Goal: Transaction & Acquisition: Purchase product/service

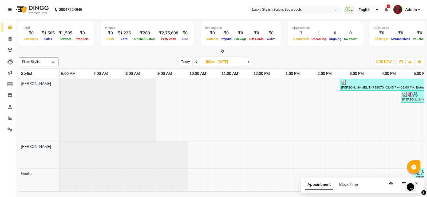
scroll to position [0, 180]
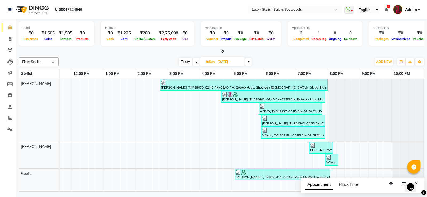
click at [249, 60] on icon at bounding box center [248, 61] width 2 height 3
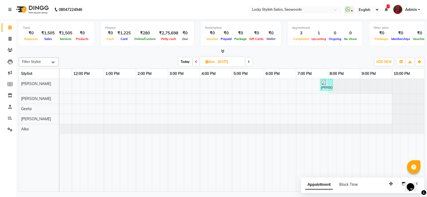
click at [249, 60] on icon at bounding box center [249, 61] width 2 height 3
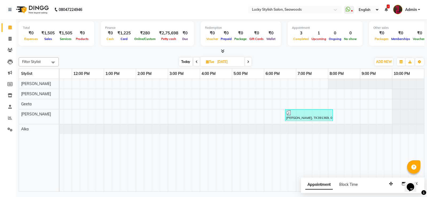
click at [249, 60] on icon at bounding box center [248, 61] width 2 height 3
type input "[DATE]"
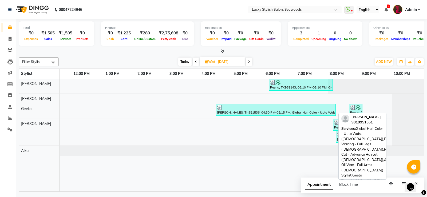
click at [259, 110] on div "[PERSON_NAME], TK951536, 04:30 PM-08:15 PM, Global Hair Color - Upto Waist ([DE…" at bounding box center [275, 110] width 119 height 10
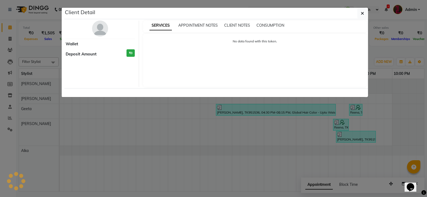
select select "3"
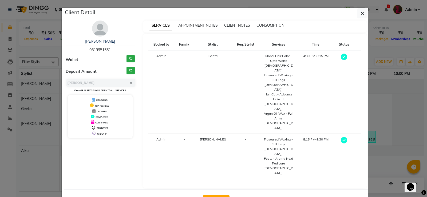
click at [100, 50] on span "9819951551" at bounding box center [99, 49] width 21 height 5
copy span "9819951551"
click at [360, 12] on button "button" at bounding box center [362, 13] width 10 height 10
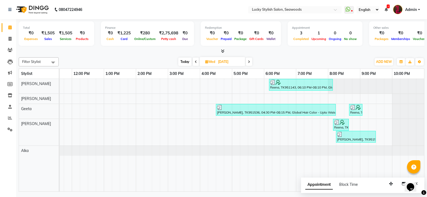
click at [224, 51] on div at bounding box center [221, 52] width 405 height 6
click at [223, 50] on icon at bounding box center [222, 51] width 3 height 4
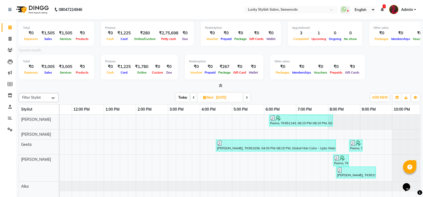
click at [220, 83] on span at bounding box center [220, 86] width 6 height 6
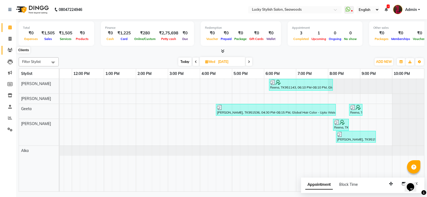
click at [10, 49] on icon at bounding box center [9, 50] width 5 height 4
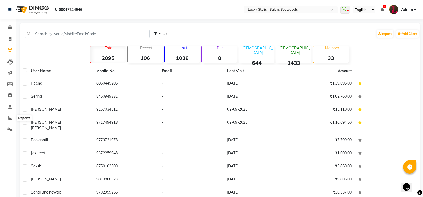
click at [9, 117] on icon at bounding box center [10, 118] width 4 height 4
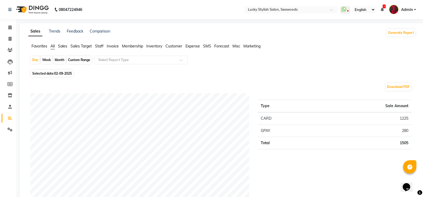
click at [99, 46] on span "Staff" at bounding box center [99, 46] width 9 height 5
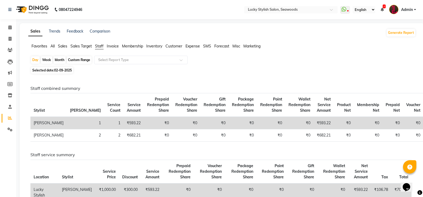
click at [58, 61] on div "Month" at bounding box center [59, 59] width 12 height 7
select select "9"
select select "2025"
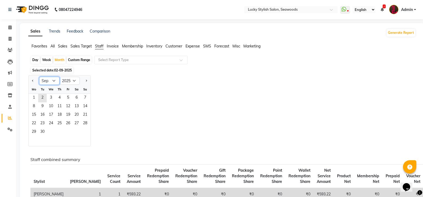
click at [53, 79] on select "Jan Feb Mar Apr May Jun [DATE] Aug Sep Oct Nov Dec" at bounding box center [49, 81] width 20 height 8
select select "8"
click at [39, 77] on select "Jan Feb Mar Apr May Jun [DATE] Aug Sep Oct Nov Dec" at bounding box center [49, 81] width 20 height 8
click at [66, 96] on span "1" at bounding box center [68, 98] width 9 height 9
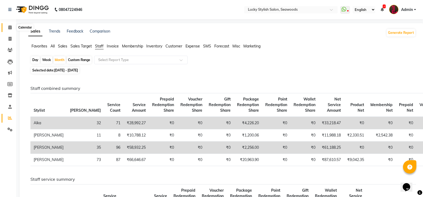
click at [7, 27] on span at bounding box center [9, 28] width 9 height 6
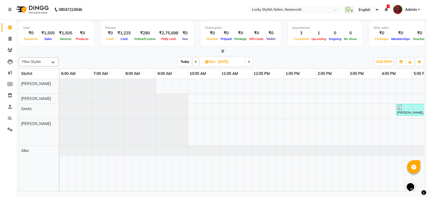
click at [222, 49] on icon at bounding box center [222, 51] width 3 height 4
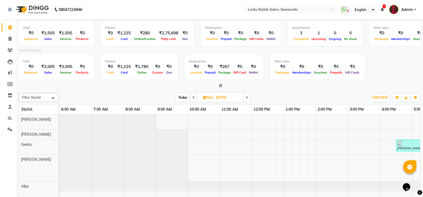
click at [220, 85] on icon at bounding box center [220, 86] width 3 height 4
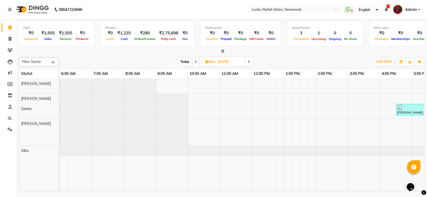
click at [266, 79] on div "Reena, TK951143, 06:10 PM-08:10 PM, Global Hair Color - Root Touch Up(Upto 1 In…" at bounding box center [332, 135] width 544 height 113
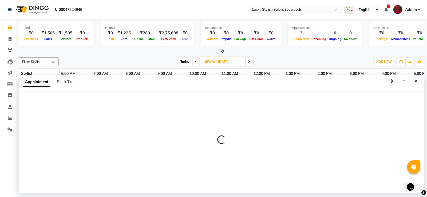
select select "10014"
select select "tentative"
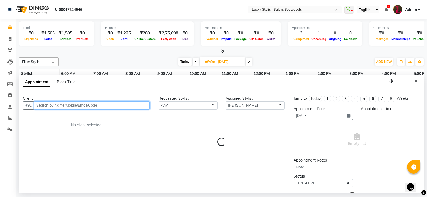
select select "735"
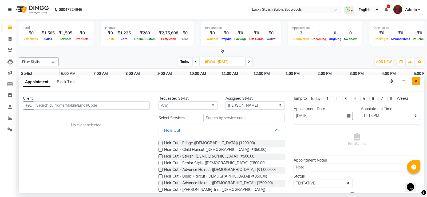
click at [415, 83] on button "Close" at bounding box center [416, 81] width 8 height 8
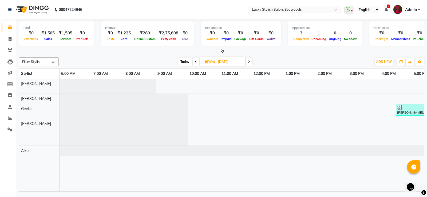
click at [182, 62] on span "Today" at bounding box center [184, 62] width 13 height 8
type input "02-09-2025"
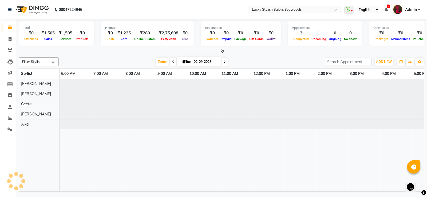
scroll to position [0, 180]
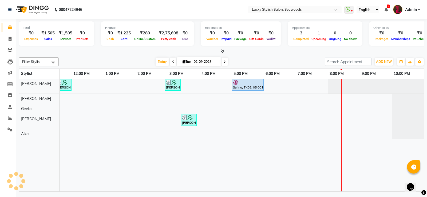
click at [224, 69] on table "Stylist 6:00 AM 7:00 AM 8:00 AM 9:00 AM 10:00 AM 11:00 AM 12:00 PM 1:00 PM 2:00…" at bounding box center [221, 130] width 405 height 123
click at [11, 50] on icon at bounding box center [9, 50] width 5 height 4
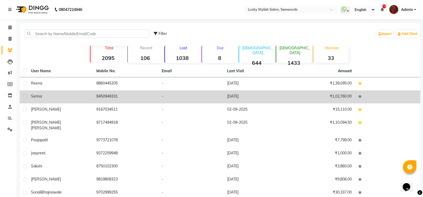
click at [104, 99] on td "8450949331" at bounding box center [125, 96] width 65 height 13
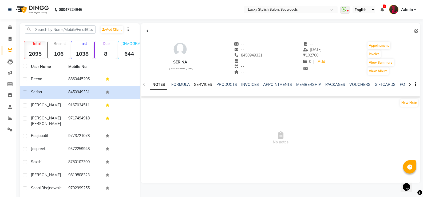
click at [204, 83] on link "SERVICES" at bounding box center [203, 84] width 18 height 5
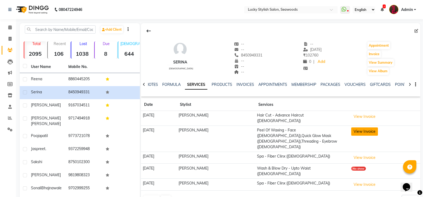
click at [364, 131] on button "View Invoice" at bounding box center [364, 132] width 27 height 8
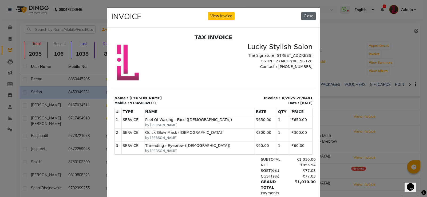
click at [306, 13] on button "Close" at bounding box center [308, 16] width 14 height 8
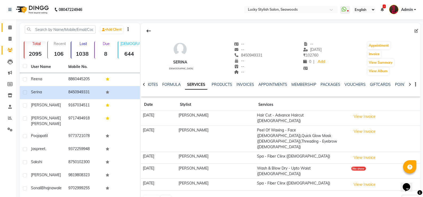
click at [3, 25] on link "Calendar" at bounding box center [8, 27] width 13 height 9
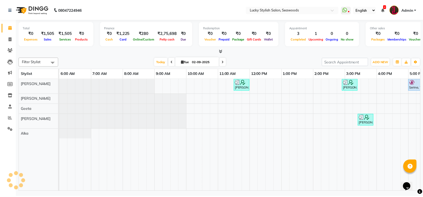
scroll to position [0, 180]
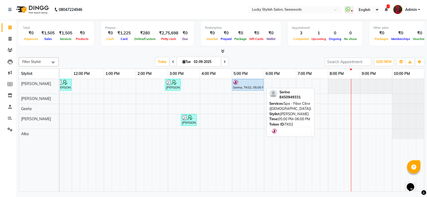
click at [253, 85] on div "Serina, TK02, 05:00 PM-06:00 PM, Spa - Fiber Clinx ([DEMOGRAPHIC_DATA])" at bounding box center [247, 85] width 31 height 10
select select "5"
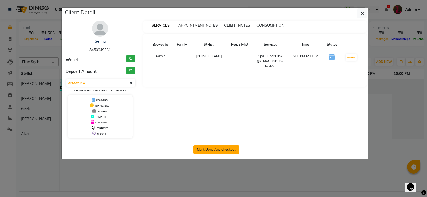
click at [232, 152] on button "Mark Done And Checkout" at bounding box center [216, 149] width 46 height 9
select select "675"
select select "service"
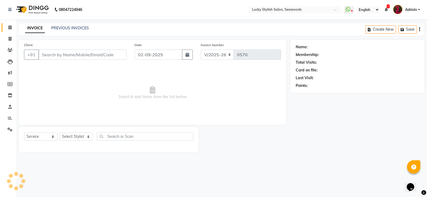
type input "8450949331"
select select "10014"
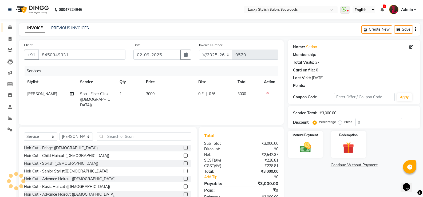
select select "1: Object"
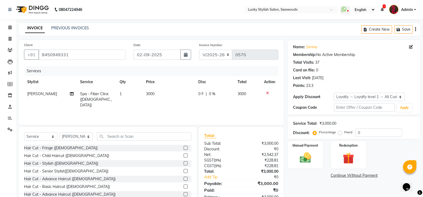
click at [150, 95] on span "3000" at bounding box center [150, 93] width 9 height 5
select select "10014"
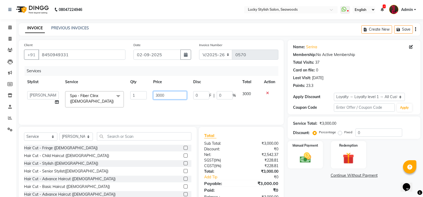
click at [160, 94] on input "3000" at bounding box center [169, 95] width 33 height 8
type input "3200"
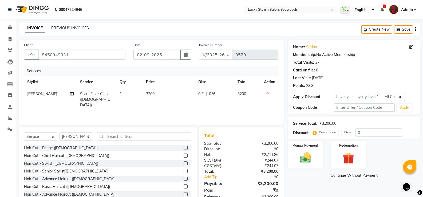
click at [237, 102] on tr "Raj Spa - Fiber Clinx ([DEMOGRAPHIC_DATA]) 1 3200 0 F | 0 % 3200" at bounding box center [151, 99] width 254 height 23
click at [217, 99] on td "0 F | 0 %" at bounding box center [214, 99] width 39 height 23
select select "10014"
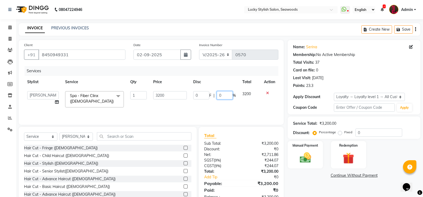
click at [218, 98] on input "0" at bounding box center [225, 95] width 16 height 8
type input "50"
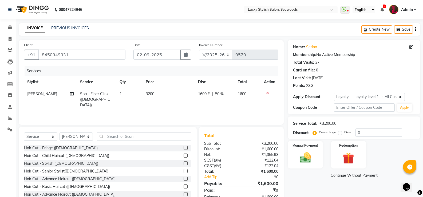
click at [246, 100] on td "1600" at bounding box center [247, 99] width 26 height 23
select select "10014"
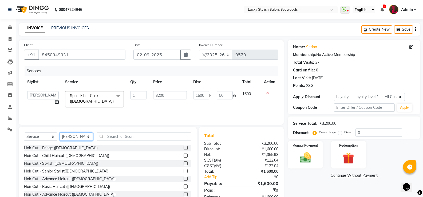
click at [83, 136] on select "Select Stylist Alka [PERSON_NAME] Geeta [PERSON_NAME]" at bounding box center [75, 137] width 33 height 8
select select "87853"
click at [59, 133] on select "Select Stylist Alka [PERSON_NAME] Geeta [PERSON_NAME]" at bounding box center [75, 137] width 33 height 8
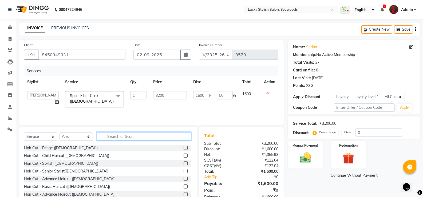
click at [150, 138] on input "text" at bounding box center [144, 136] width 94 height 8
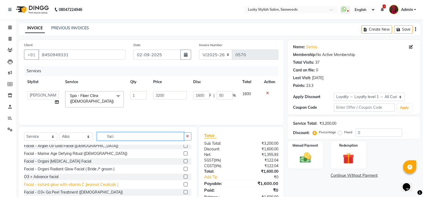
scroll to position [53, 0]
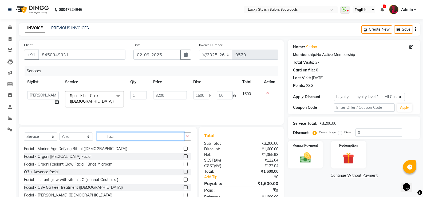
type input "faci"
click at [184, 164] on label at bounding box center [186, 164] width 4 height 4
click at [184, 164] on input "checkbox" at bounding box center [185, 164] width 3 height 3
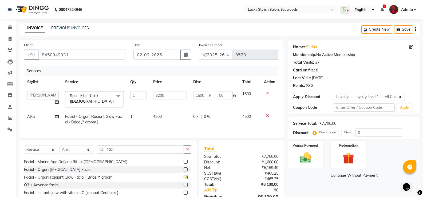
checkbox input "false"
click at [213, 123] on td "0 F | 0 %" at bounding box center [214, 120] width 49 height 18
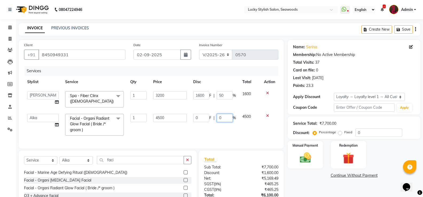
click at [221, 116] on input "0" at bounding box center [225, 118] width 16 height 8
type input "50"
click at [239, 139] on div "Client [PHONE_NUMBER] Date [DATE] Invoice Number V/2025 V/[PHONE_NUMBER] Servic…" at bounding box center [151, 94] width 265 height 109
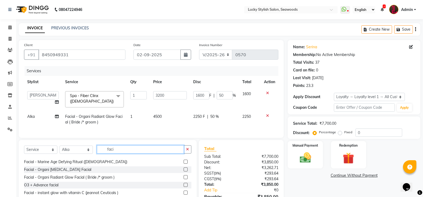
click at [110, 154] on input "faci" at bounding box center [140, 149] width 87 height 8
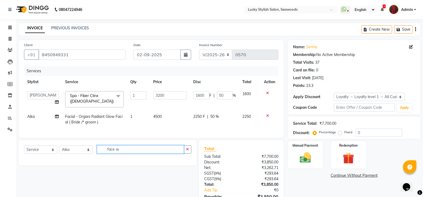
scroll to position [0, 0]
type input "f"
type input "peel fa"
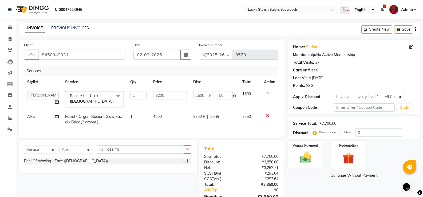
click at [184, 163] on label at bounding box center [186, 161] width 4 height 4
click at [184, 163] on input "checkbox" at bounding box center [185, 161] width 3 height 3
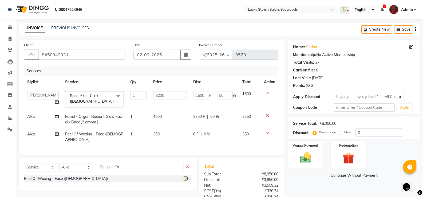
checkbox input "false"
click at [177, 141] on div "Services Stylist Service Qty Price Disc Total Action Alka [PERSON_NAME] Geeta […" at bounding box center [151, 108] width 254 height 84
click at [161, 136] on td "350" at bounding box center [170, 137] width 40 height 18
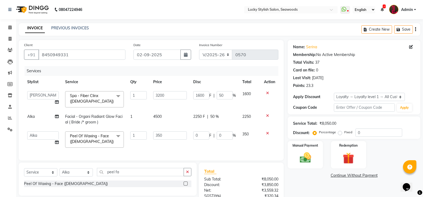
click at [161, 136] on input "350" at bounding box center [169, 136] width 33 height 8
type input "650"
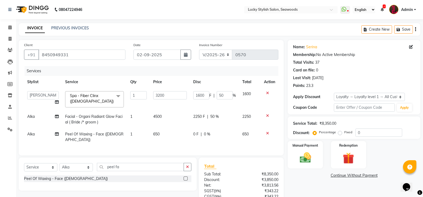
click at [271, 150] on div "Client [PHONE_NUMBER] Date [DATE] Invoice Number V/2025 V/[PHONE_NUMBER] Servic…" at bounding box center [151, 98] width 265 height 116
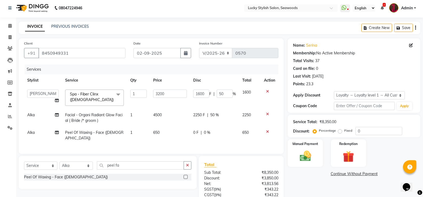
scroll to position [45, 0]
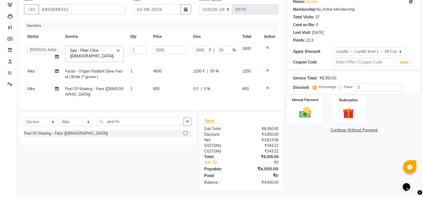
click at [310, 109] on img at bounding box center [305, 113] width 19 height 14
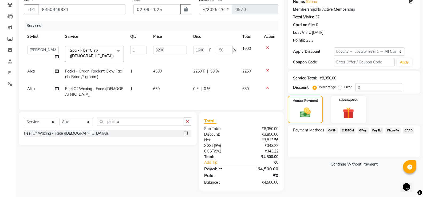
click at [410, 129] on span "CARD" at bounding box center [408, 131] width 11 height 6
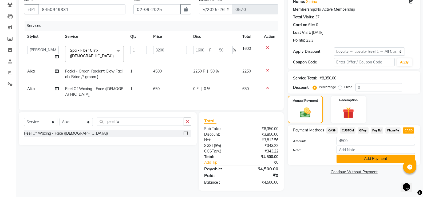
click at [383, 157] on button "Add Payment" at bounding box center [375, 159] width 78 height 8
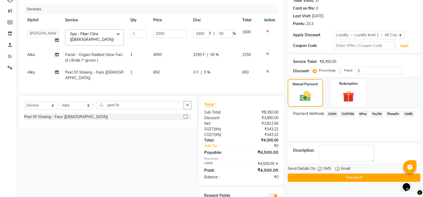
scroll to position [83, 0]
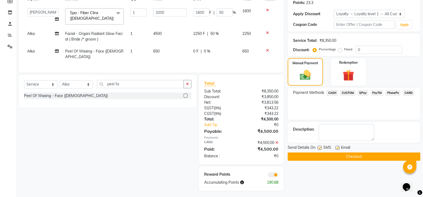
click at [362, 155] on button "Checkout" at bounding box center [354, 157] width 133 height 8
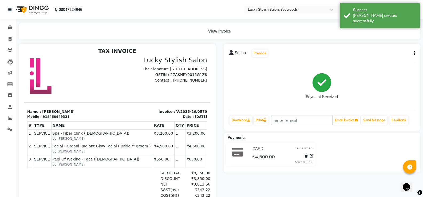
scroll to position [4, 0]
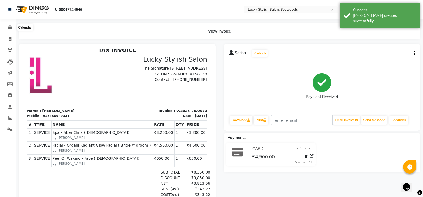
click at [9, 27] on icon at bounding box center [9, 27] width 3 height 4
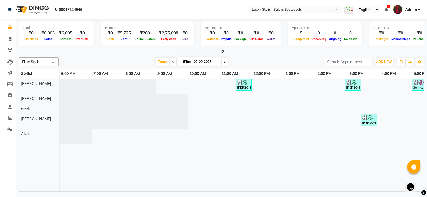
click at [222, 49] on span at bounding box center [222, 52] width 6 height 6
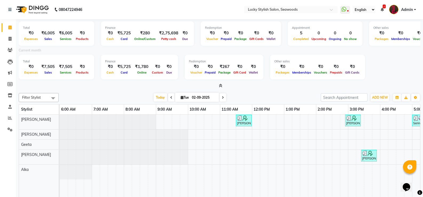
click at [220, 84] on icon at bounding box center [220, 86] width 3 height 4
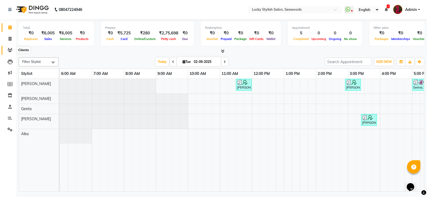
click at [7, 53] on span at bounding box center [9, 50] width 9 height 6
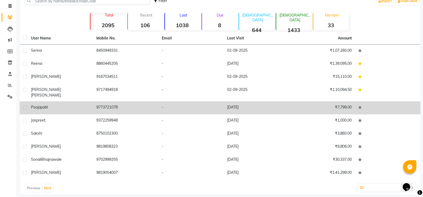
scroll to position [34, 0]
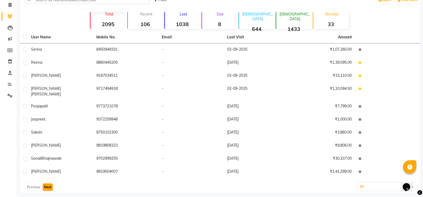
click at [44, 184] on button "Next" at bounding box center [48, 187] width 10 height 7
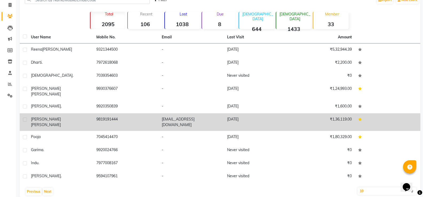
click at [63, 117] on div "[PERSON_NAME]" at bounding box center [60, 122] width 59 height 11
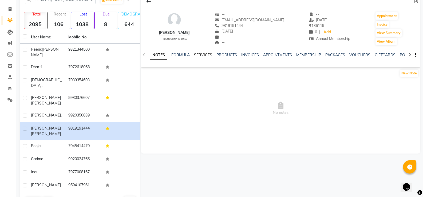
click at [199, 54] on link "SERVICES" at bounding box center [203, 55] width 18 height 5
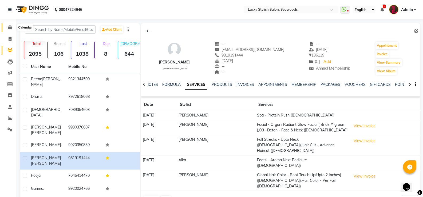
click at [7, 25] on span at bounding box center [9, 28] width 9 height 6
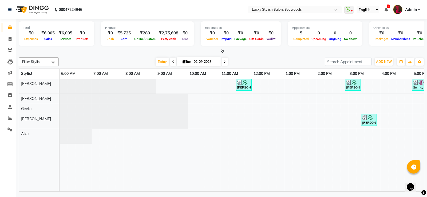
click at [224, 60] on span at bounding box center [224, 62] width 6 height 8
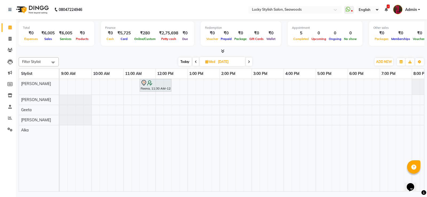
scroll to position [0, 90]
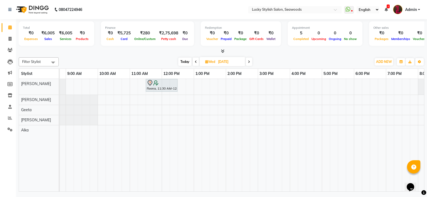
click at [186, 63] on span "Today" at bounding box center [184, 62] width 13 height 8
type input "02-09-2025"
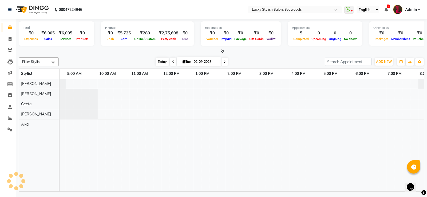
scroll to position [0, 180]
